Goal: Browse casually

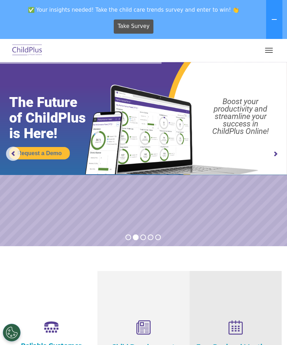
select select "MEDIUM"
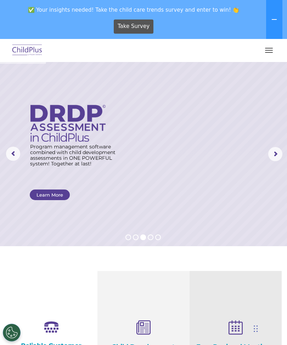
click at [267, 50] on span "button" at bounding box center [269, 50] width 8 height 1
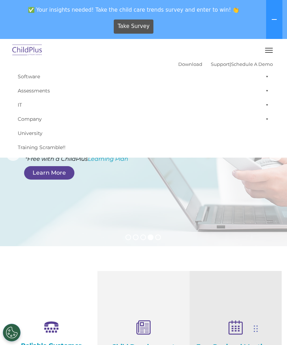
click at [230, 330] on icon at bounding box center [235, 327] width 81 height 15
click at [228, 320] on icon at bounding box center [235, 327] width 81 height 15
click at [234, 328] on icon at bounding box center [235, 327] width 81 height 15
click at [138, 327] on icon at bounding box center [143, 327] width 81 height 15
click at [136, 329] on icon at bounding box center [143, 327] width 81 height 15
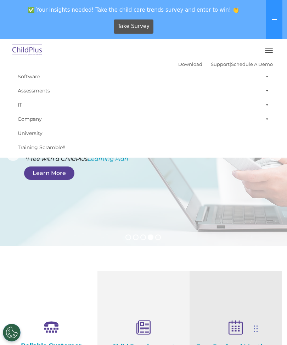
click at [235, 331] on icon at bounding box center [235, 327] width 81 height 15
click at [235, 325] on icon at bounding box center [235, 327] width 81 height 15
click at [139, 330] on icon at bounding box center [143, 327] width 81 height 15
click at [146, 327] on icon at bounding box center [143, 327] width 81 height 15
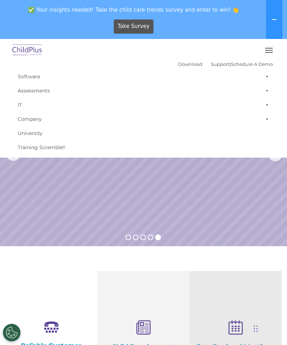
click at [269, 51] on button "button" at bounding box center [268, 50] width 15 height 11
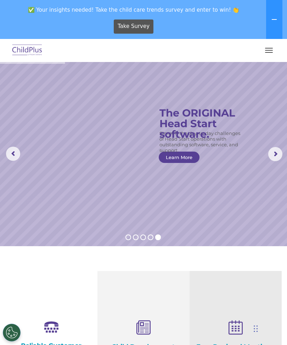
click at [236, 326] on icon at bounding box center [235, 327] width 81 height 15
click at [235, 327] on icon at bounding box center [235, 327] width 81 height 15
